Goal: Find specific page/section: Find specific page/section

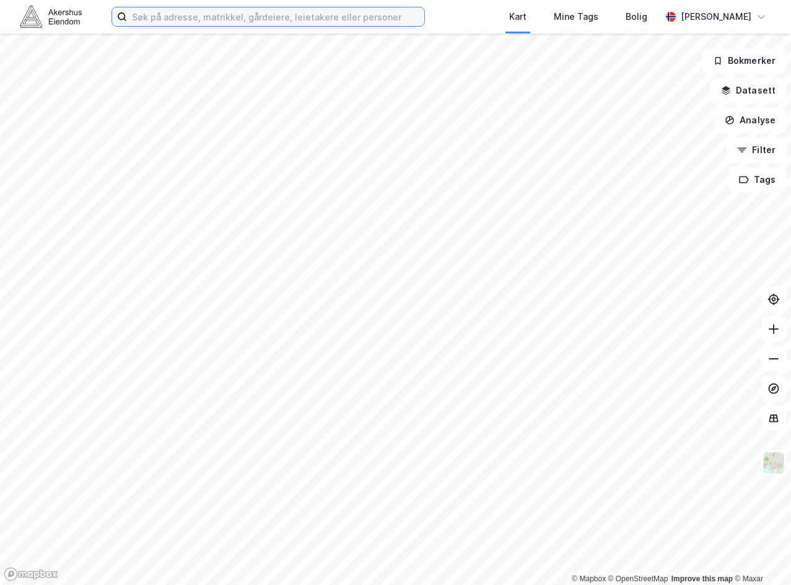
click at [221, 19] on input at bounding box center [275, 16] width 297 height 19
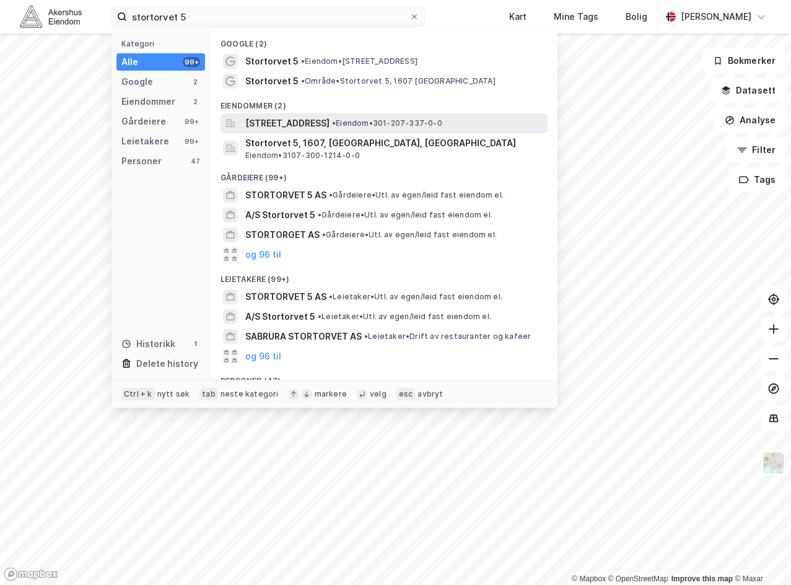
click at [280, 122] on span "[STREET_ADDRESS]" at bounding box center [287, 123] width 84 height 15
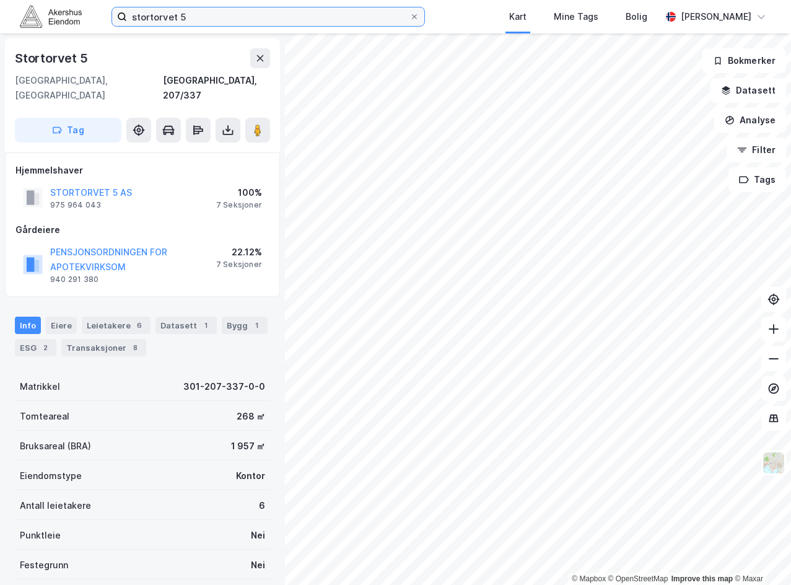
click at [351, 22] on input "stortorvet 5" at bounding box center [268, 16] width 283 height 19
click at [351, 21] on input "stortorvet 5" at bounding box center [268, 16] width 283 height 19
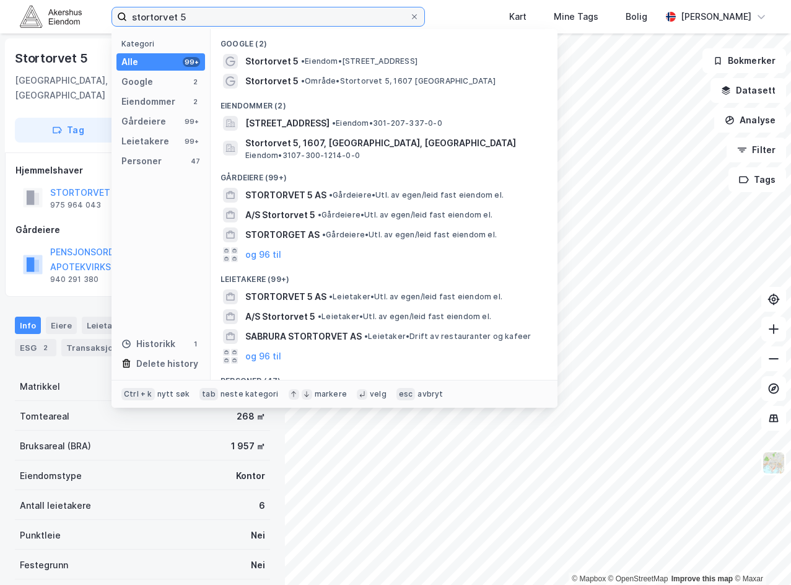
click at [351, 21] on input "stortorvet 5" at bounding box center [268, 16] width 283 height 19
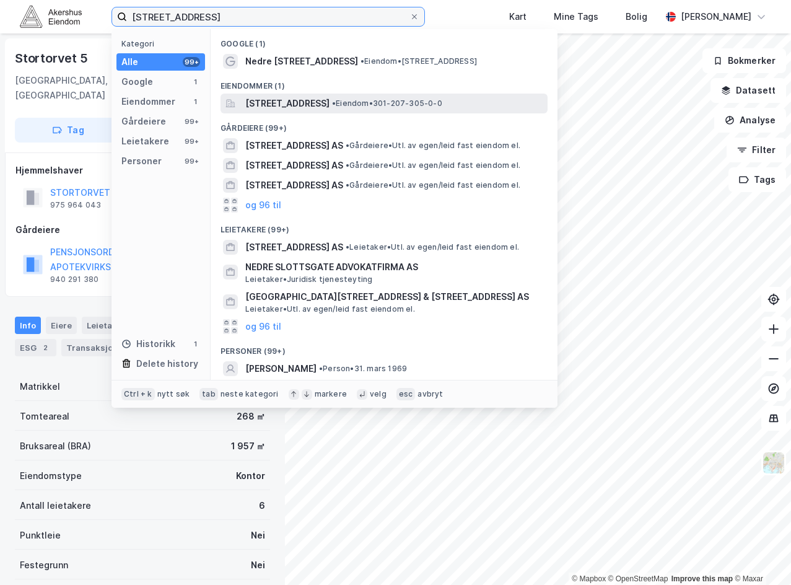
type input "[STREET_ADDRESS]"
click at [330, 97] on span "[STREET_ADDRESS]" at bounding box center [287, 103] width 84 height 15
